Goal: Transaction & Acquisition: Purchase product/service

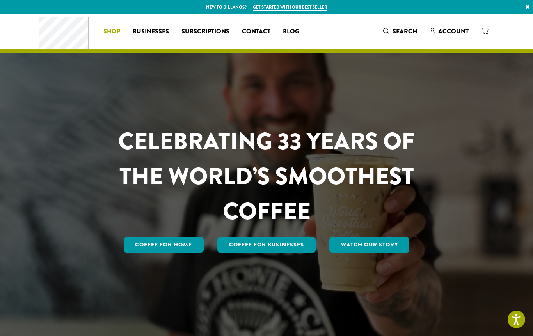
click at [112, 33] on span "Shop" at bounding box center [111, 32] width 17 height 10
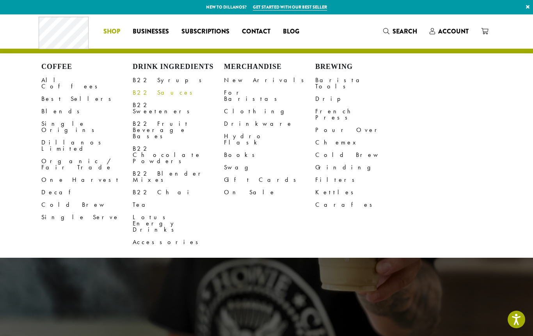
click at [142, 92] on link "B22 Sauces" at bounding box center [178, 93] width 91 height 12
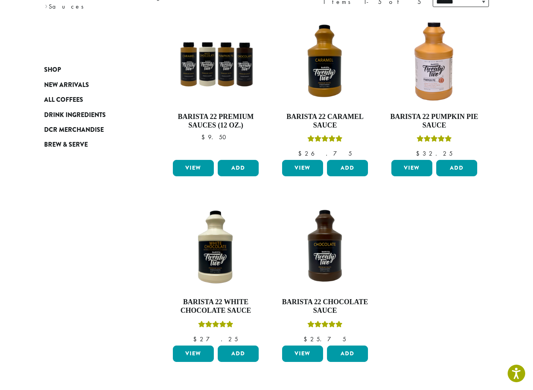
scroll to position [121, 0]
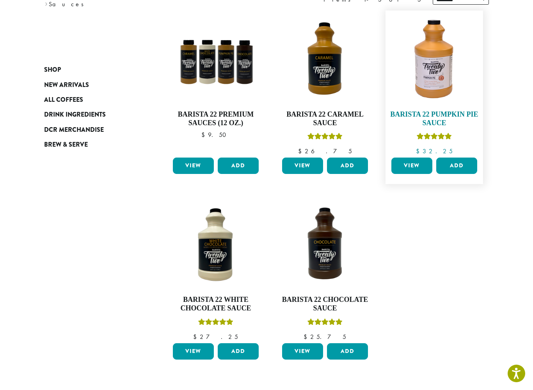
click at [432, 100] on img at bounding box center [434, 59] width 90 height 90
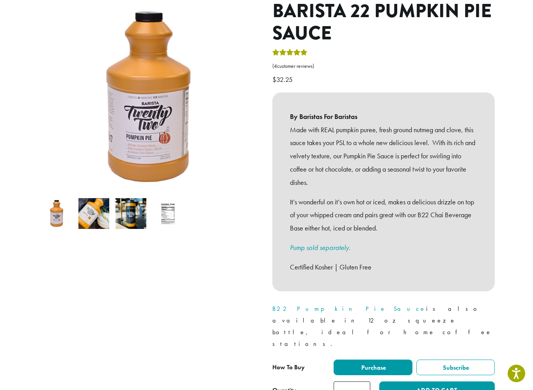
click at [364, 336] on div "Home › Drink Ingredients › Syrups & Sauces › Barista 22 Pumpkin Pie Sauce Baris…" at bounding box center [266, 330] width 468 height 826
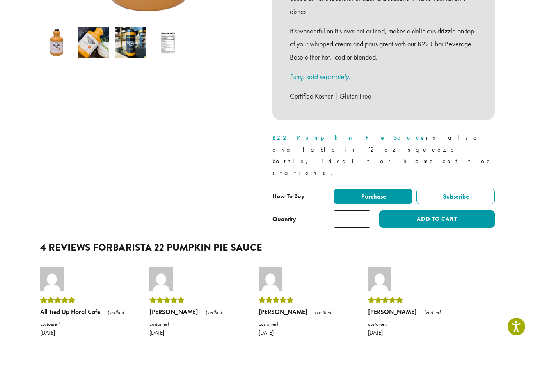
scroll to position [260, 0]
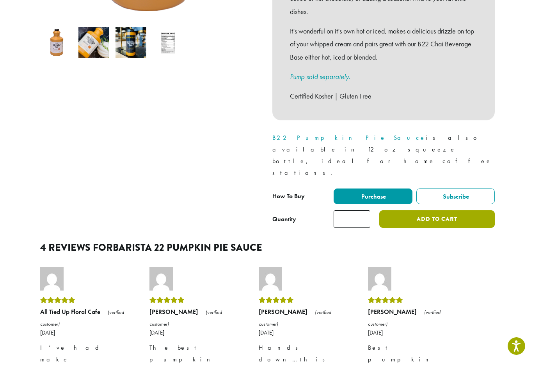
type input "*"
click at [410, 218] on button "Add to cart" at bounding box center [436, 227] width 115 height 18
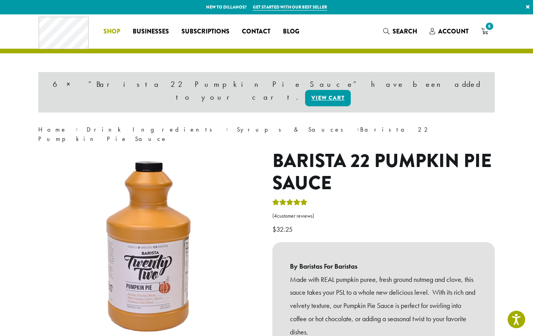
click at [112, 33] on span "Shop" at bounding box center [111, 32] width 17 height 10
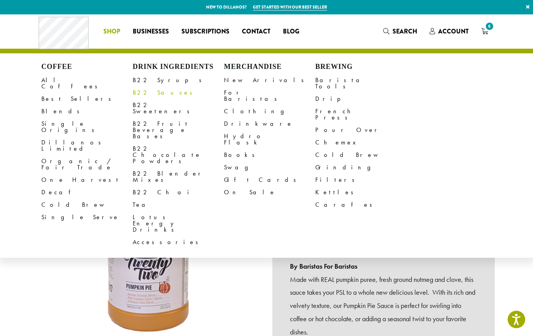
click at [153, 92] on link "B22 Sauces" at bounding box center [178, 93] width 91 height 12
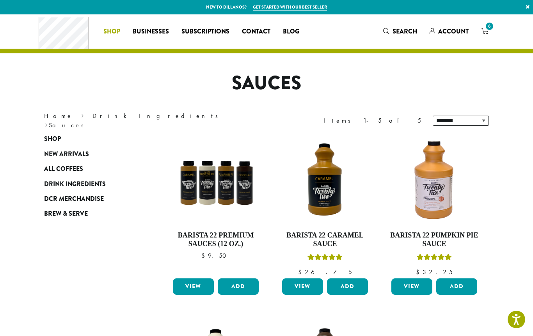
click at [113, 32] on span "Shop" at bounding box center [111, 32] width 17 height 10
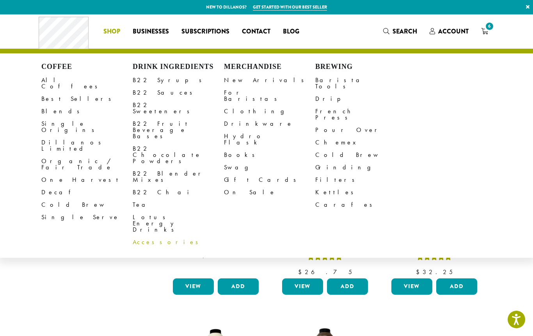
click at [150, 236] on link "Accessories" at bounding box center [178, 242] width 91 height 12
